Goal: Transaction & Acquisition: Download file/media

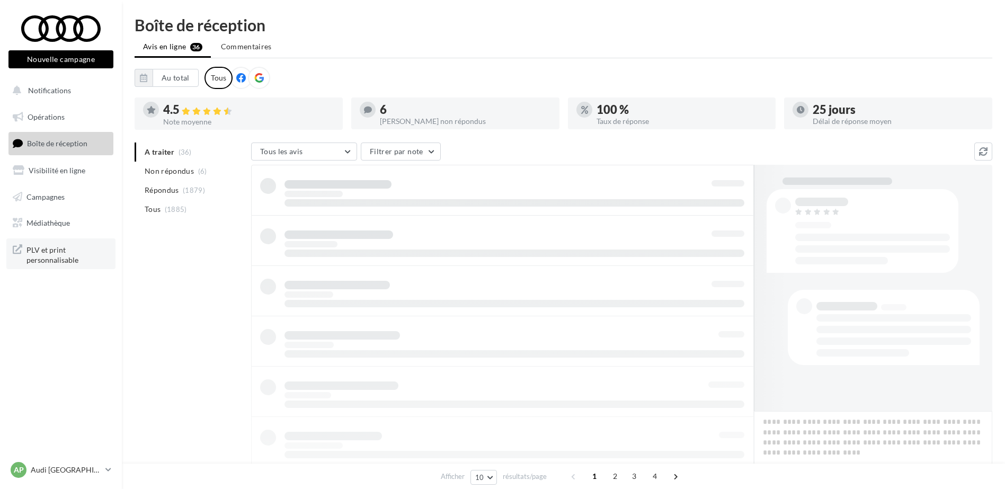
click at [61, 256] on span "PLV et print personnalisable" at bounding box center [67, 254] width 83 height 23
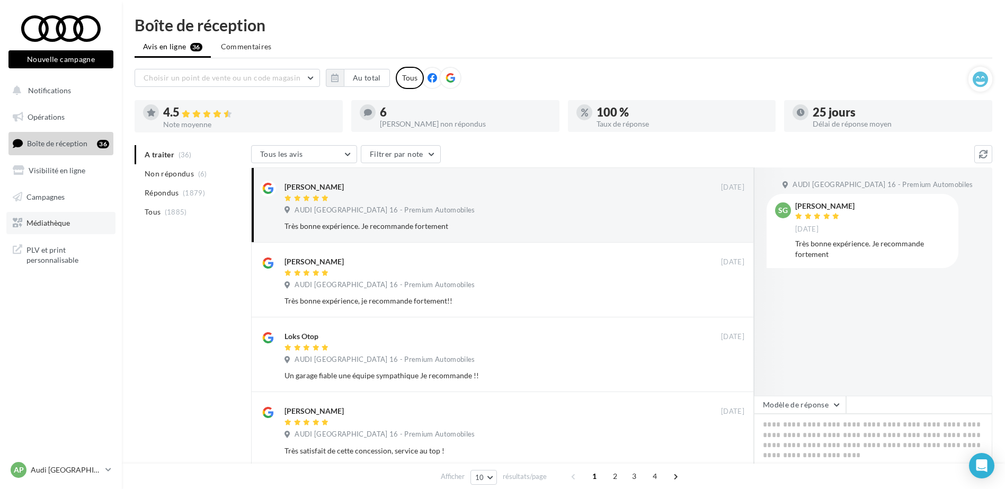
click at [56, 225] on span "Médiathèque" at bounding box center [47, 222] width 43 height 9
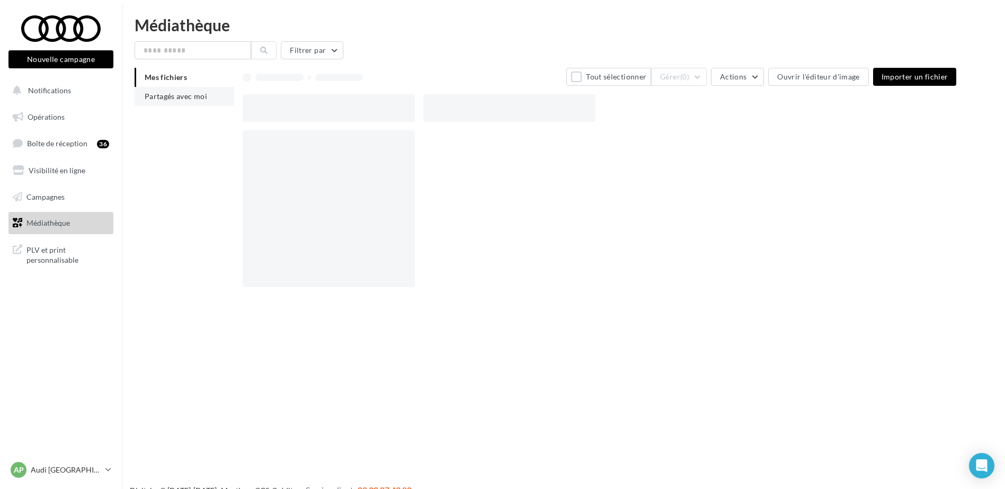
click at [175, 95] on span "Partagés avec moi" at bounding box center [176, 96] width 62 height 9
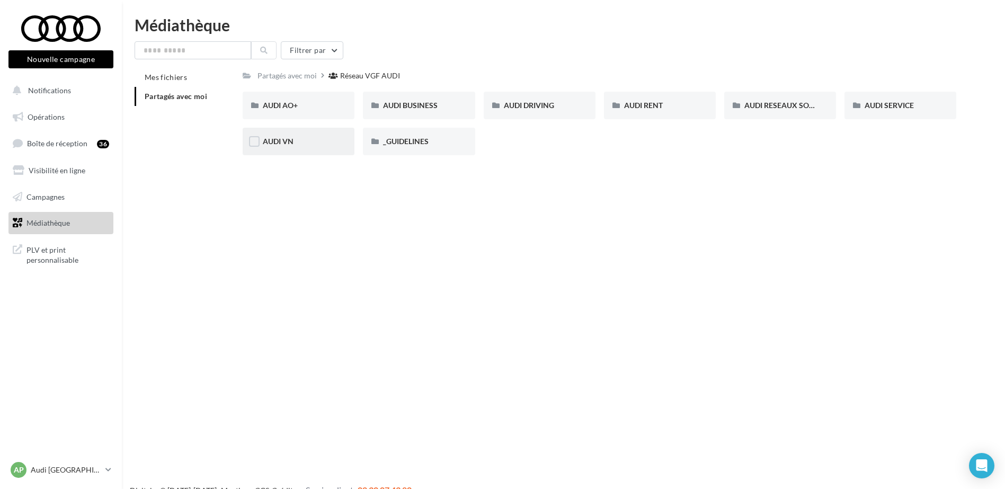
click at [298, 140] on div "AUDI VN" at bounding box center [298, 141] width 71 height 11
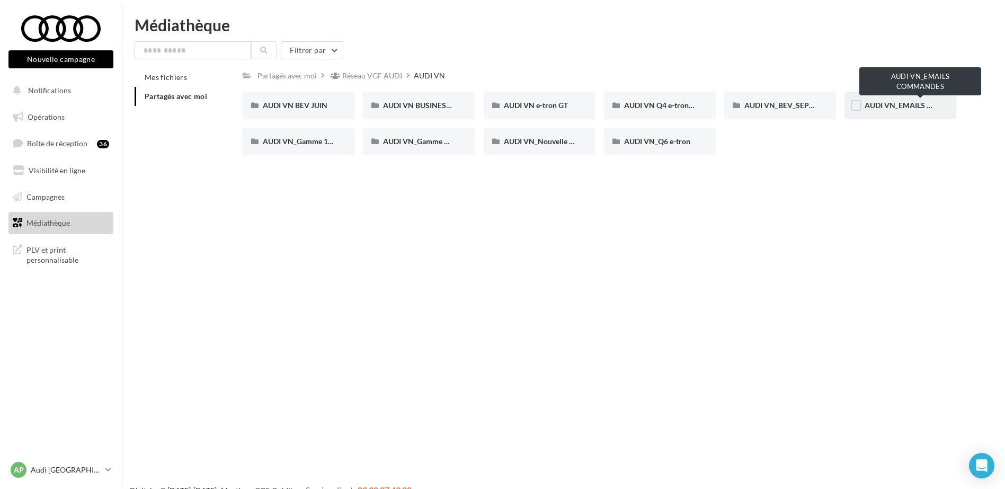
click at [887, 104] on span "AUDI VN_EMAILS COMMANDES" at bounding box center [919, 105] width 111 height 9
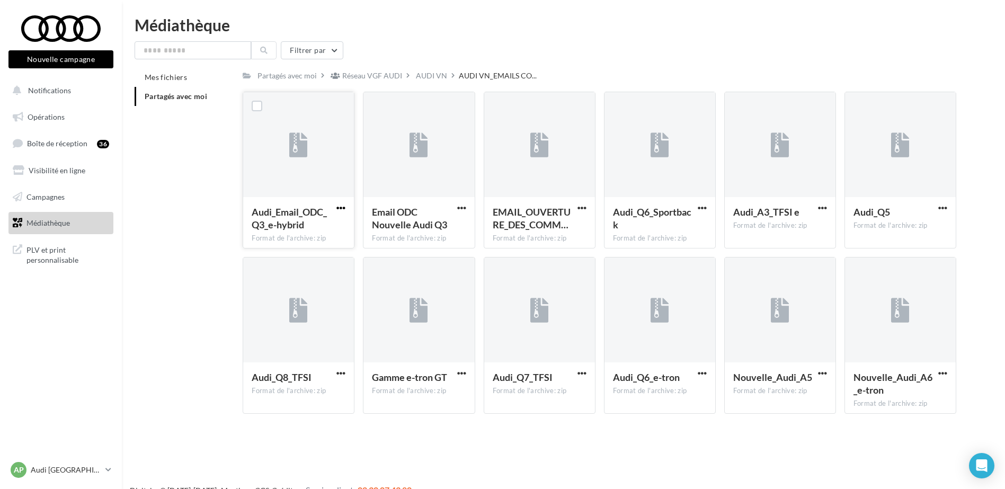
click at [339, 207] on span "button" at bounding box center [340, 207] width 9 height 9
click at [459, 209] on span "button" at bounding box center [461, 207] width 9 height 9
click at [451, 223] on button "Télécharger" at bounding box center [415, 229] width 106 height 28
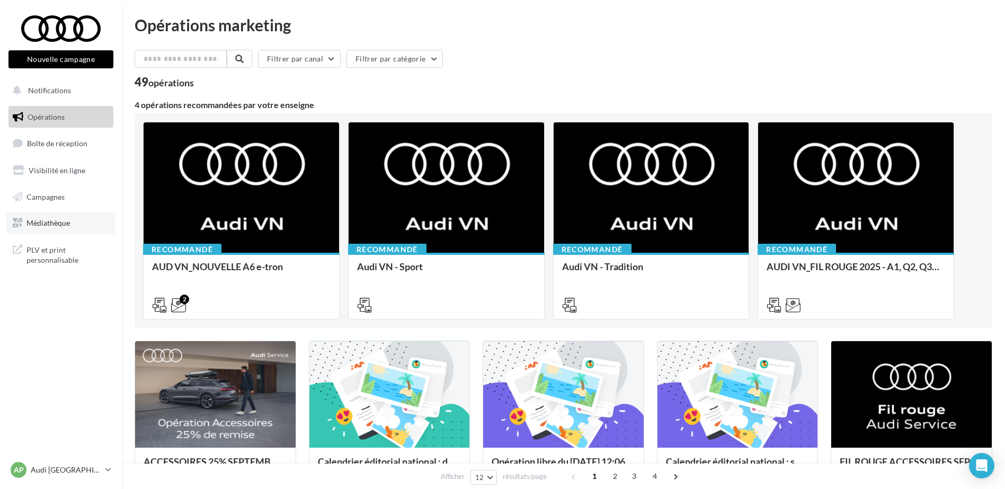
click at [66, 217] on link "Médiathèque" at bounding box center [60, 223] width 109 height 22
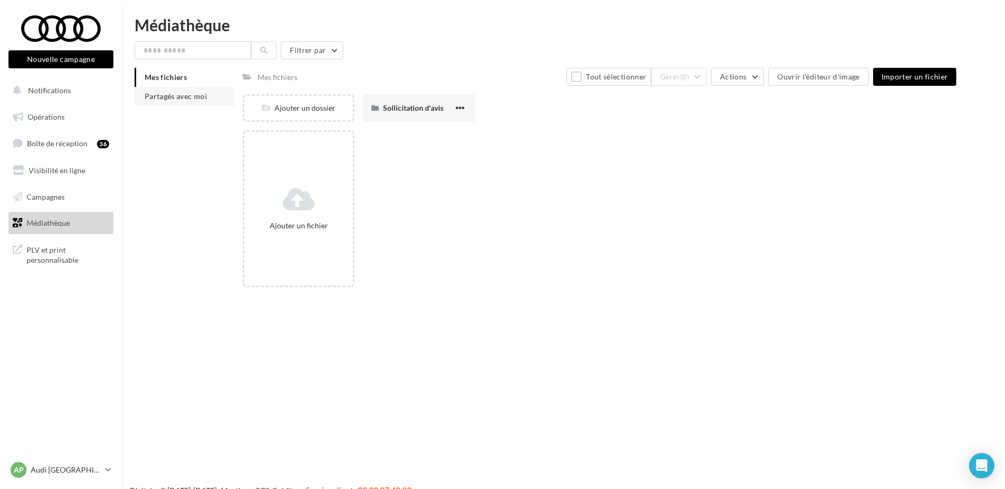
click at [195, 97] on span "Partagés avec moi" at bounding box center [176, 96] width 62 height 9
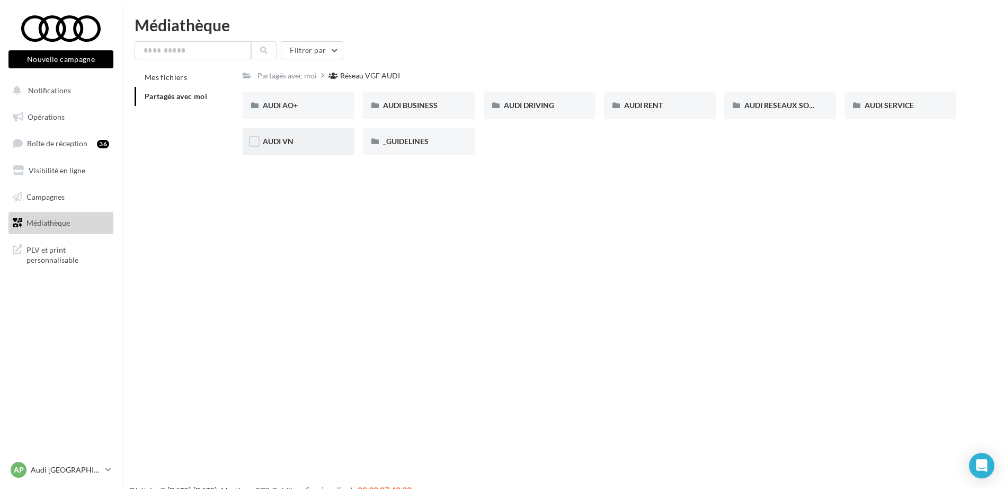
click at [294, 147] on div "AUDI VN" at bounding box center [299, 142] width 112 height 28
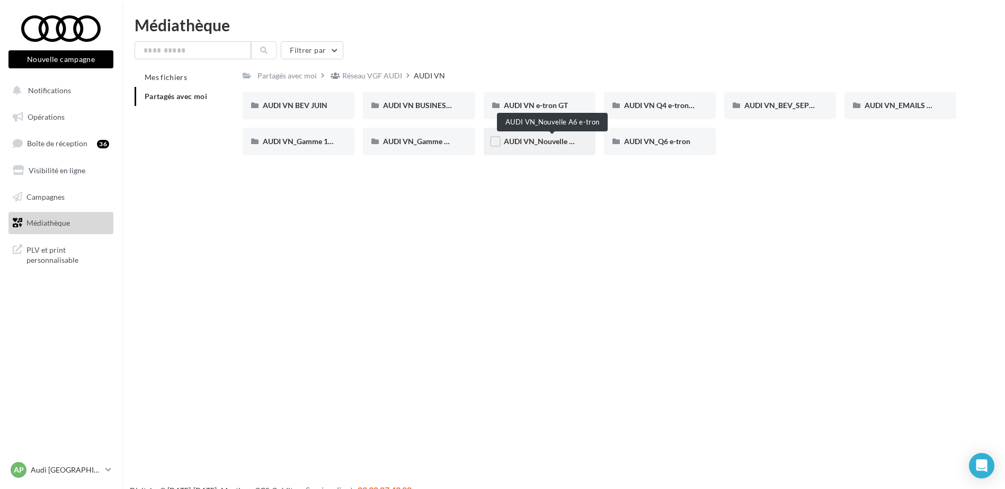
click at [562, 141] on span "AUDI VN_Nouvelle A6 e-tron" at bounding box center [552, 141] width 97 height 9
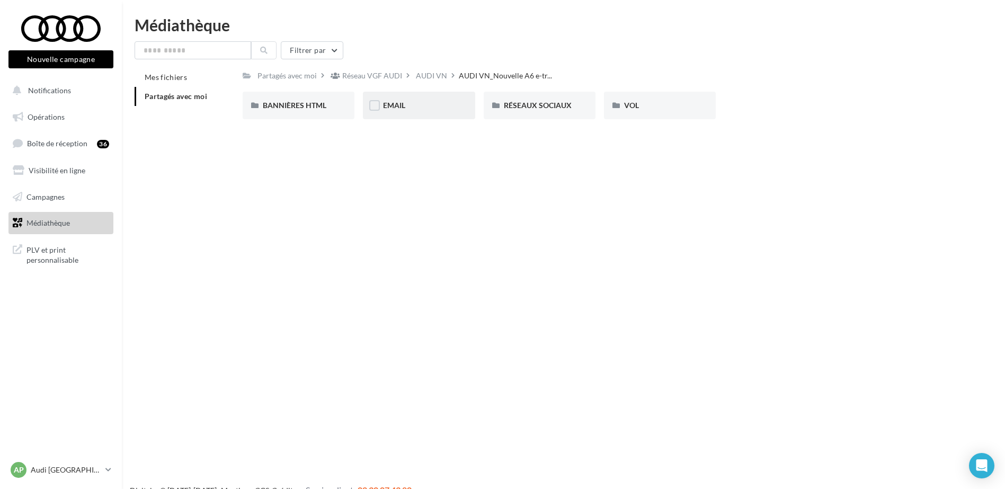
click at [411, 101] on div "EMAIL" at bounding box center [418, 105] width 71 height 11
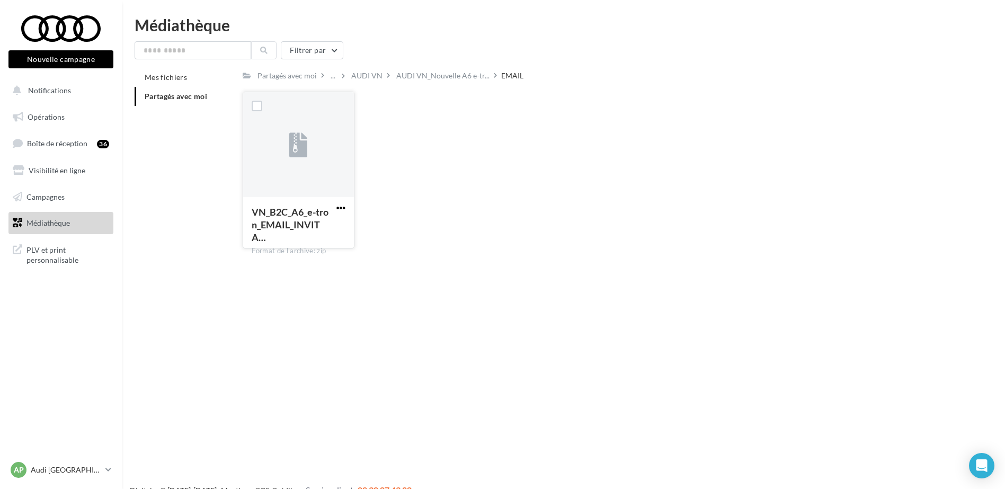
click at [342, 205] on span "button" at bounding box center [340, 207] width 9 height 9
click at [335, 219] on button "Télécharger" at bounding box center [294, 229] width 106 height 28
